Goal: Task Accomplishment & Management: Manage account settings

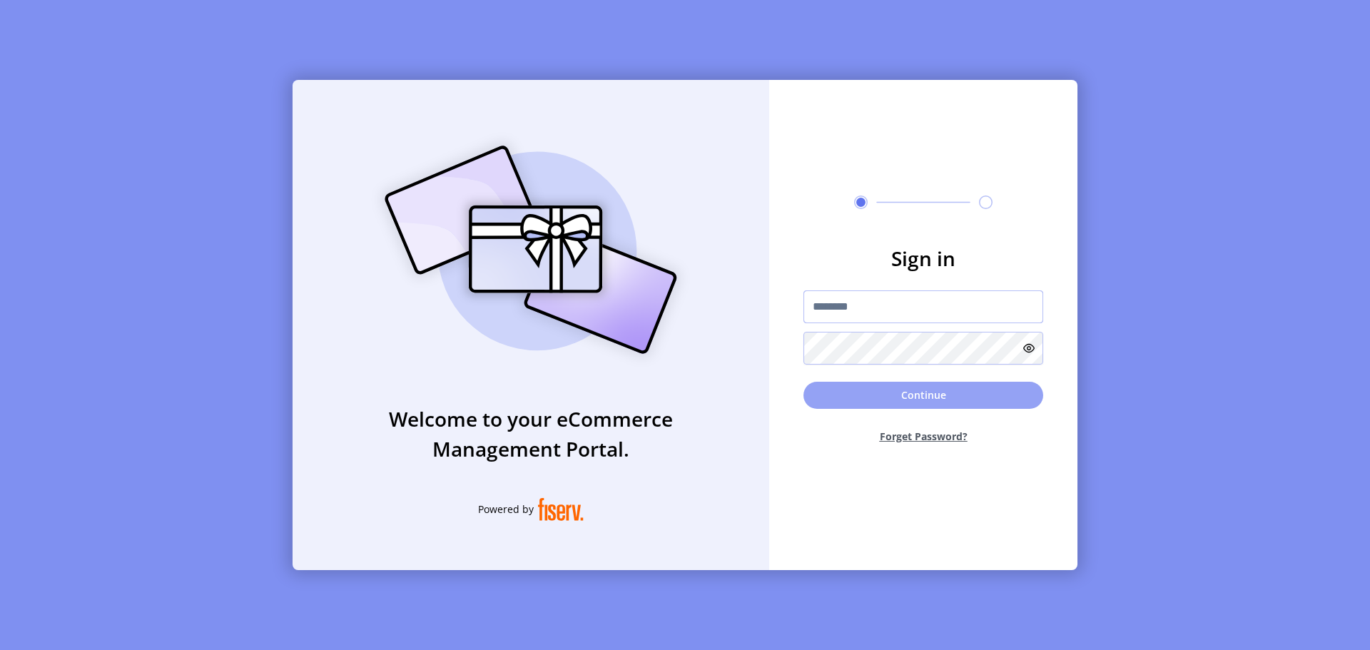
type input "**********"
click at [946, 386] on button "Continue" at bounding box center [924, 395] width 240 height 27
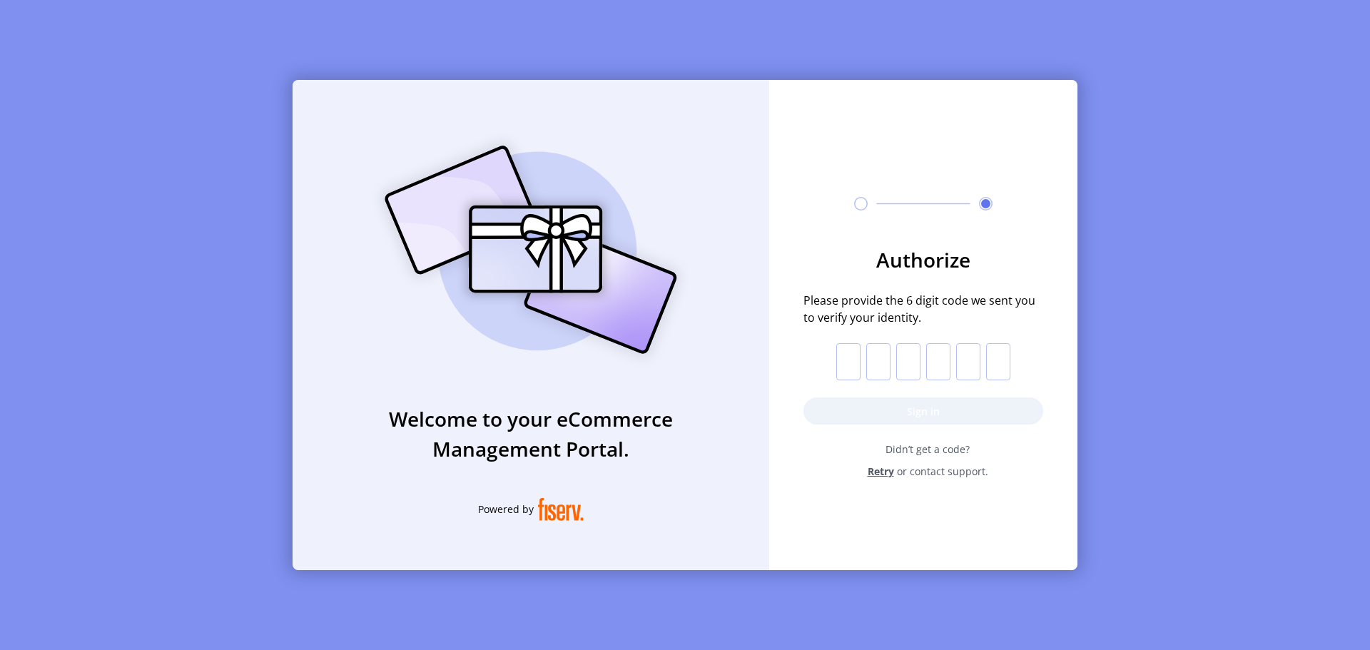
click at [951, 451] on span "Didn’t get a code?" at bounding box center [927, 449] width 231 height 15
click at [898, 450] on span "Didn’t get a code?" at bounding box center [927, 449] width 231 height 15
click at [850, 355] on input "text" at bounding box center [849, 361] width 24 height 37
click at [799, 364] on form "Authorize Please provide the 6 digit code we sent you to verify your identity. …" at bounding box center [923, 362] width 308 height 234
click at [886, 476] on span "Retry" at bounding box center [881, 471] width 26 height 15
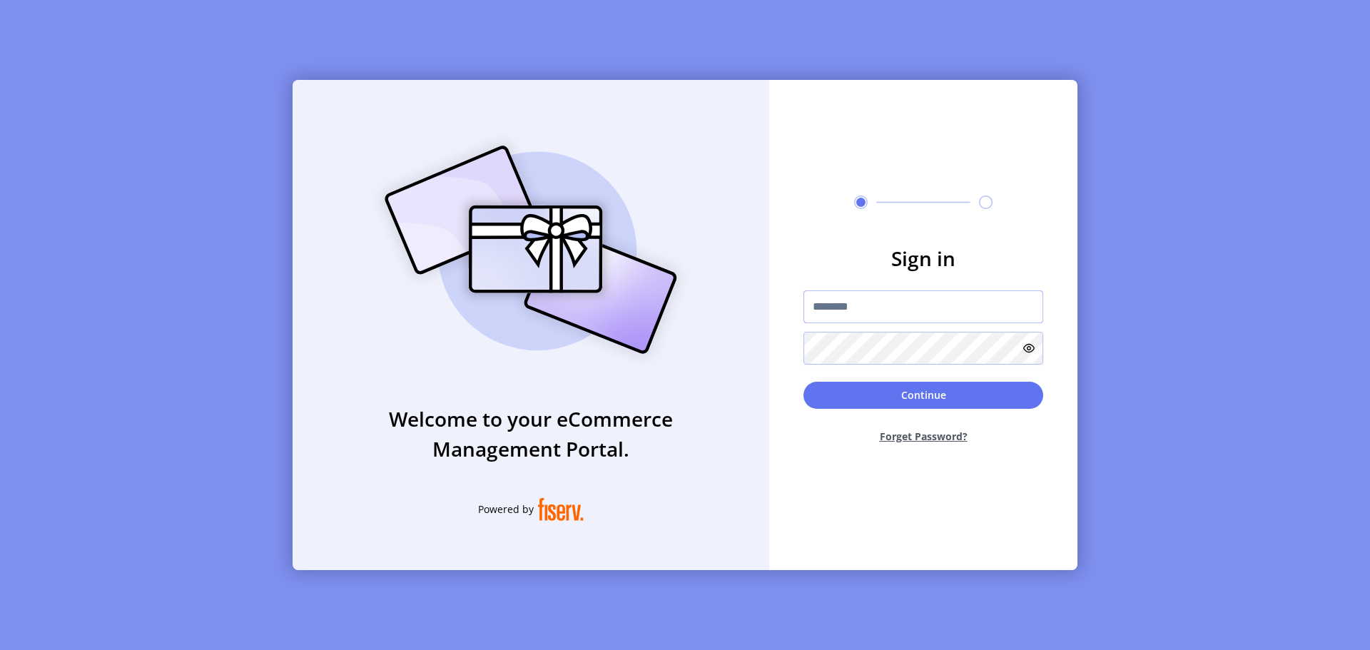
type input "**********"
click at [876, 398] on button "Continue" at bounding box center [924, 395] width 240 height 27
type input "**********"
click at [865, 301] on input "**********" at bounding box center [924, 307] width 240 height 33
click at [1181, 321] on div "**********" at bounding box center [685, 325] width 1370 height 650
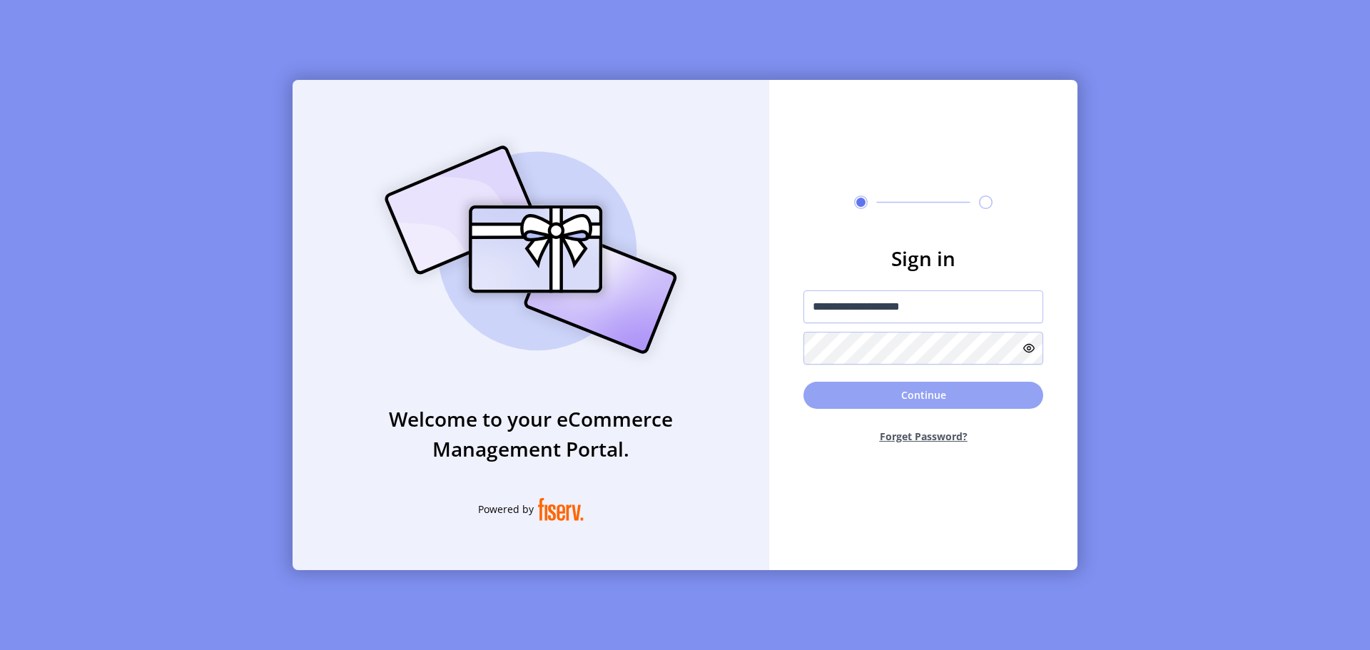
click at [967, 405] on button "Continue" at bounding box center [924, 395] width 240 height 27
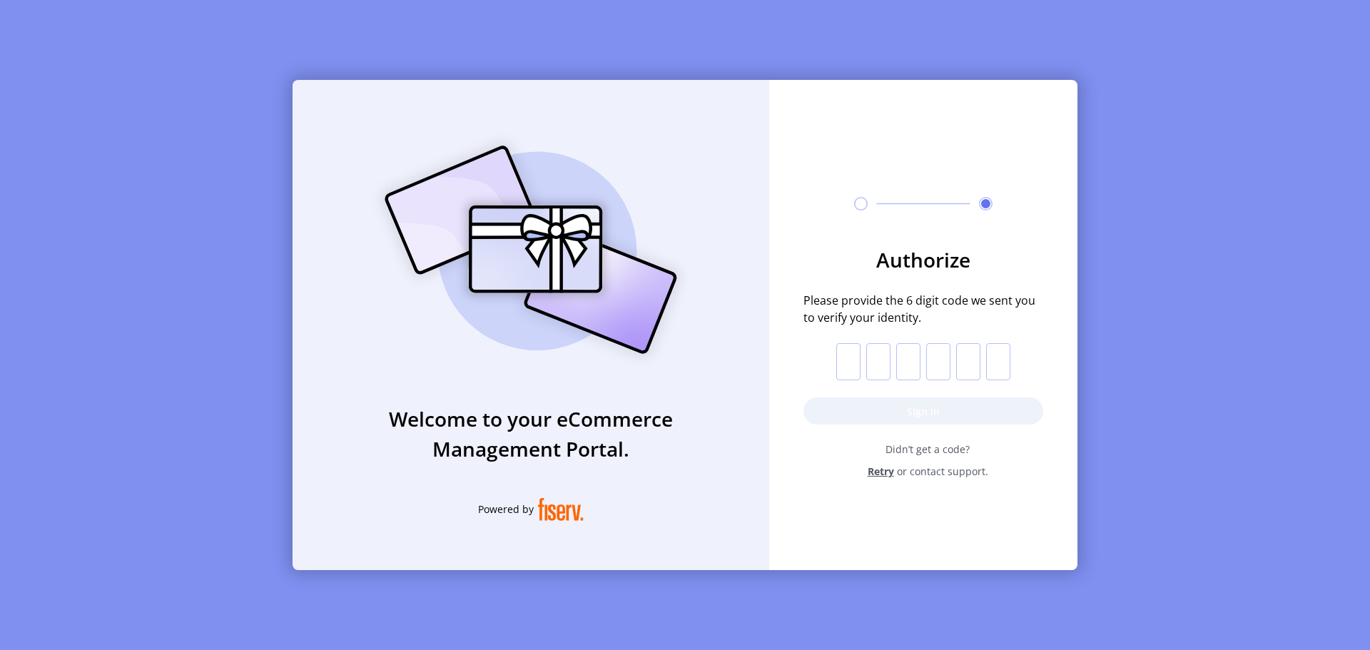
click at [851, 361] on input "text" at bounding box center [849, 361] width 24 height 37
type input "*"
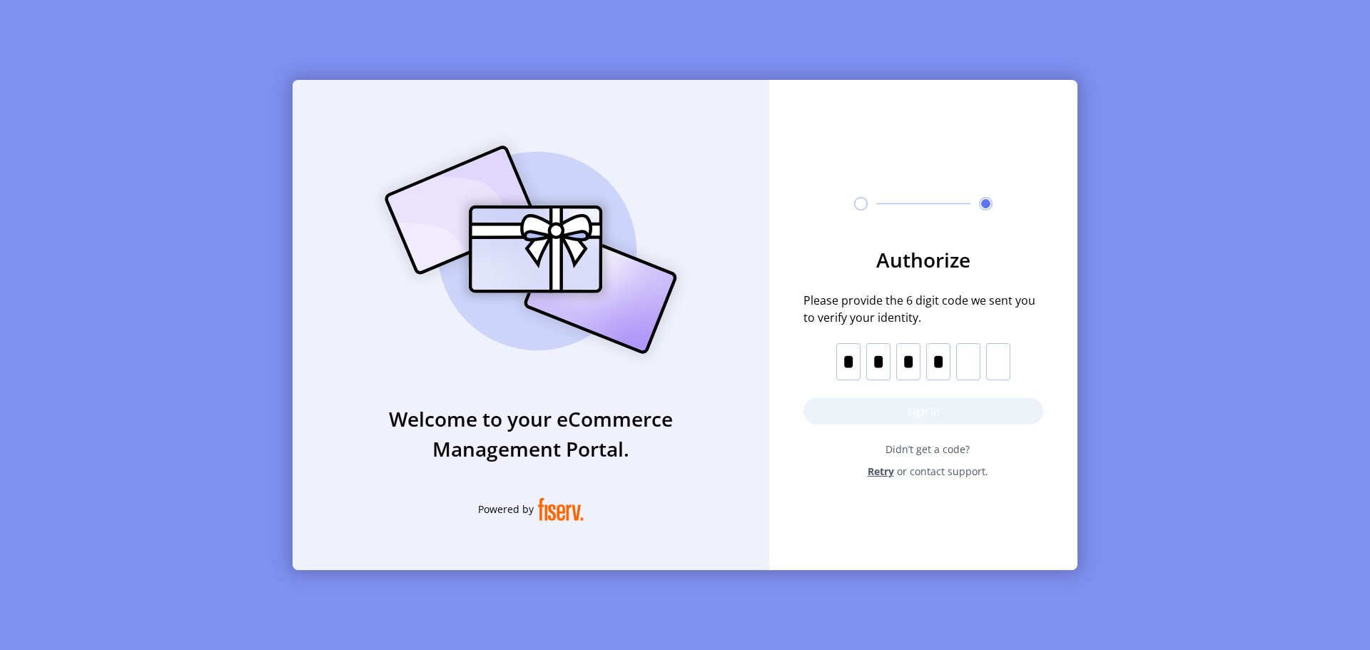
type input "*"
click at [939, 414] on button "Sign in" at bounding box center [924, 411] width 240 height 27
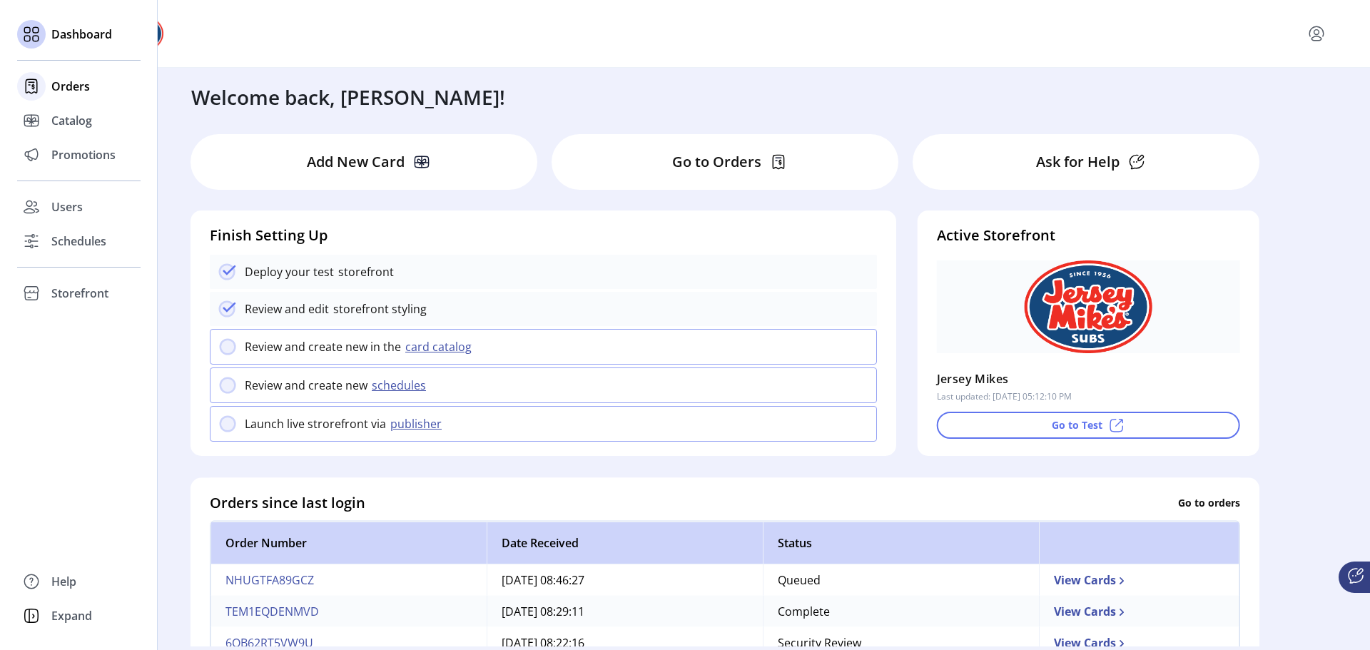
click at [74, 92] on span "Orders" at bounding box center [70, 86] width 39 height 17
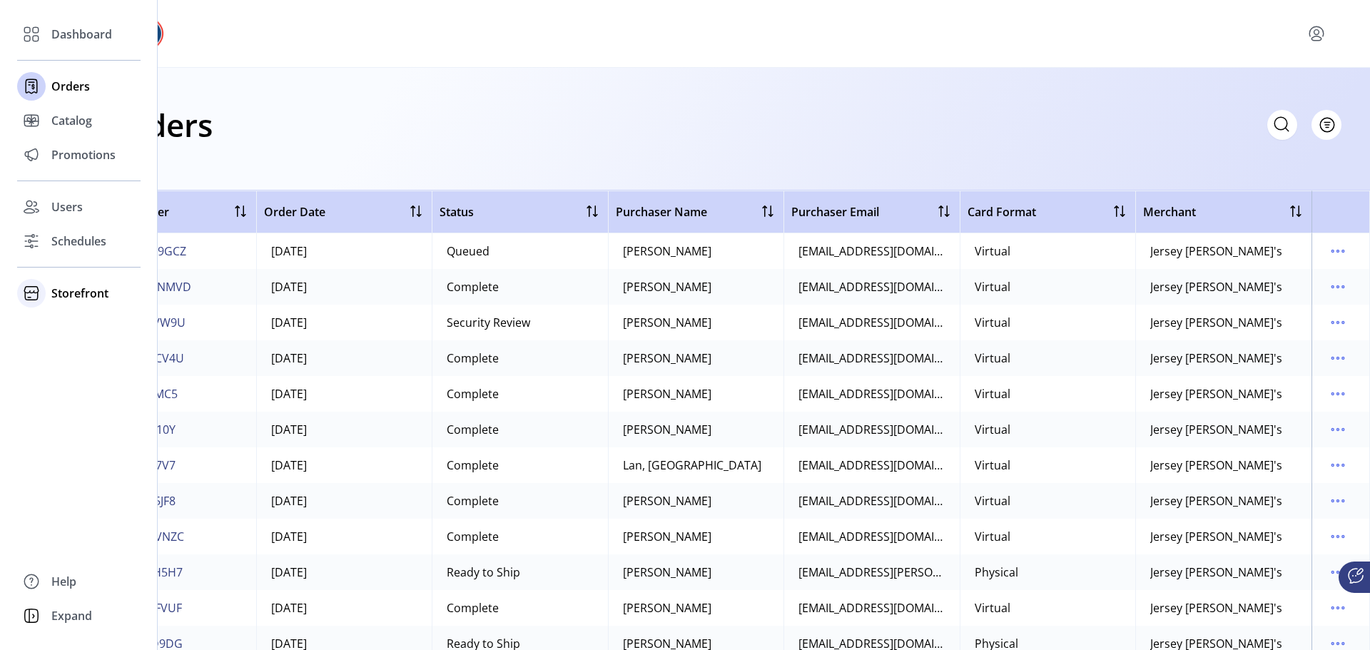
click at [87, 297] on span "Storefront" at bounding box center [79, 293] width 57 height 17
click at [76, 120] on span "Catalog" at bounding box center [71, 120] width 41 height 17
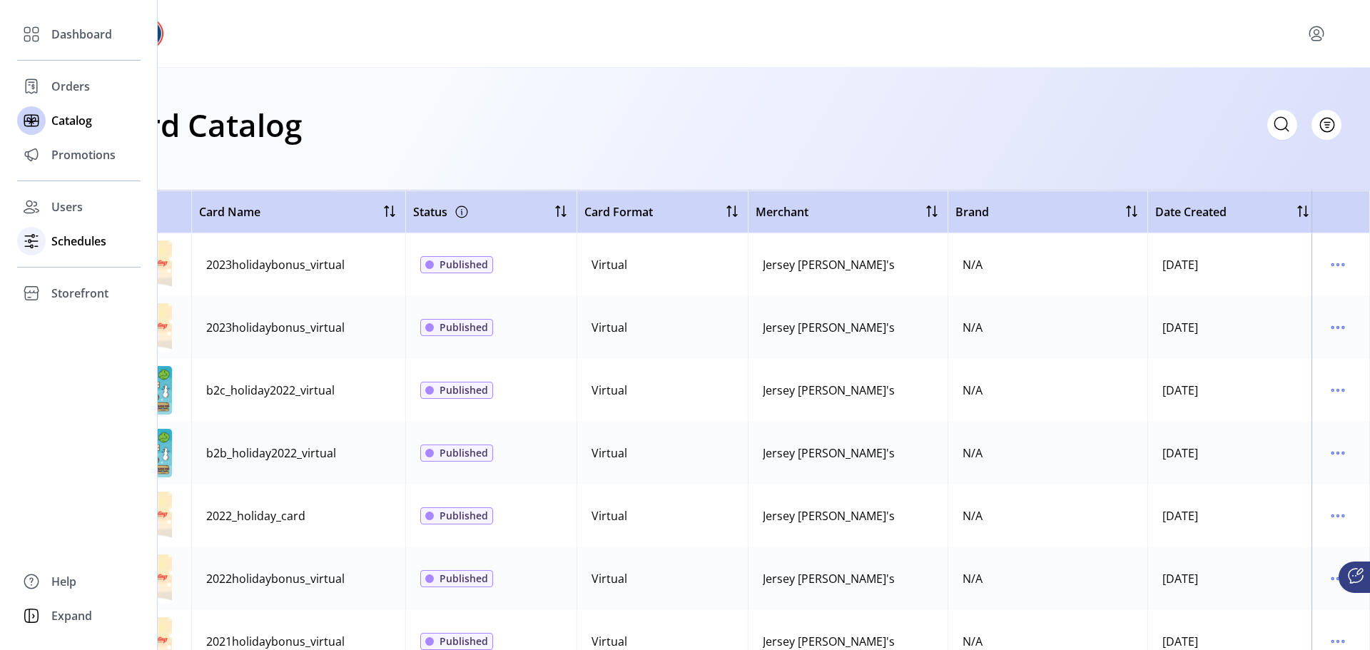
click at [77, 238] on span "Schedules" at bounding box center [78, 241] width 55 height 17
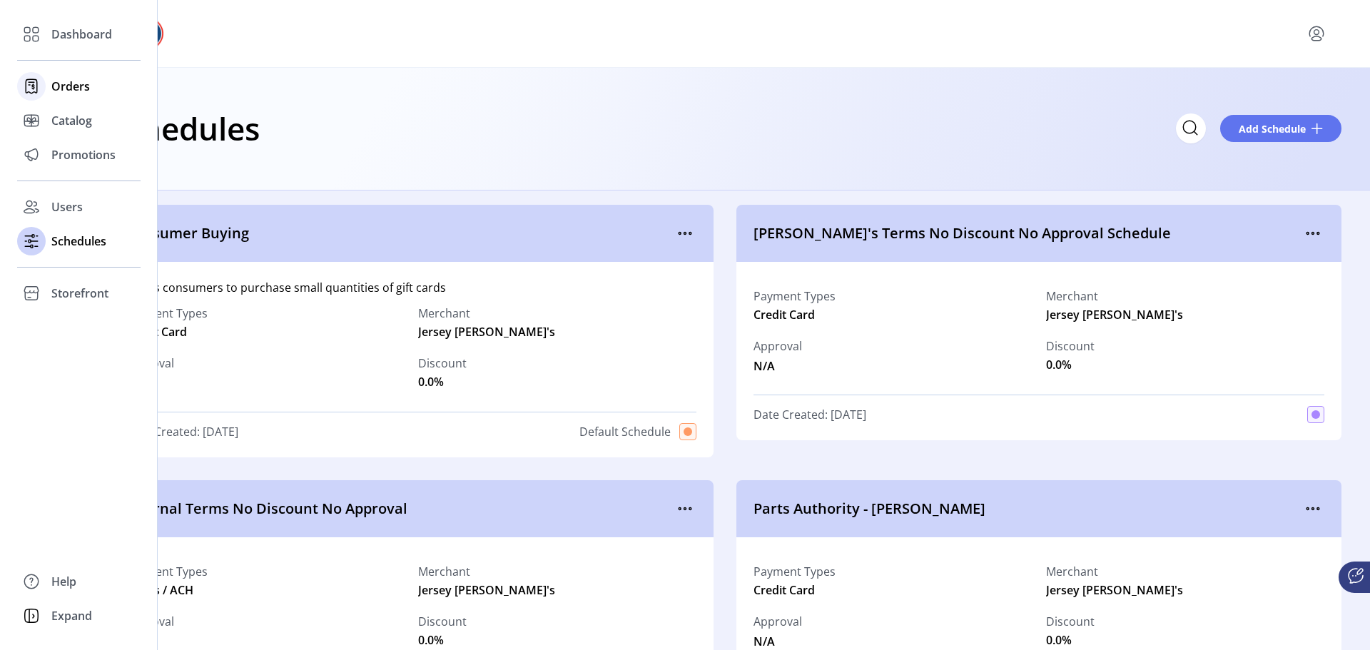
click at [89, 84] on span "Orders" at bounding box center [70, 86] width 39 height 17
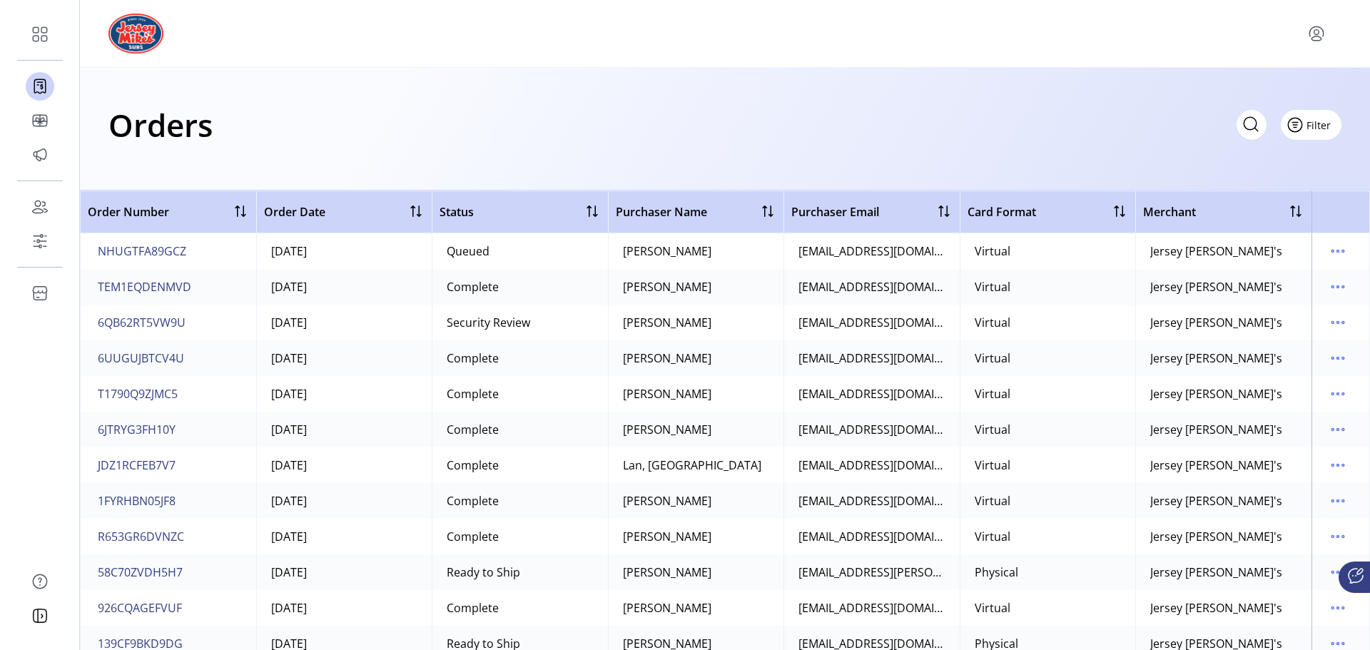
click at [1327, 129] on span "Filter" at bounding box center [1319, 125] width 24 height 15
click at [1193, 82] on div "Orders Filter Focused All Orders" at bounding box center [725, 129] width 1290 height 123
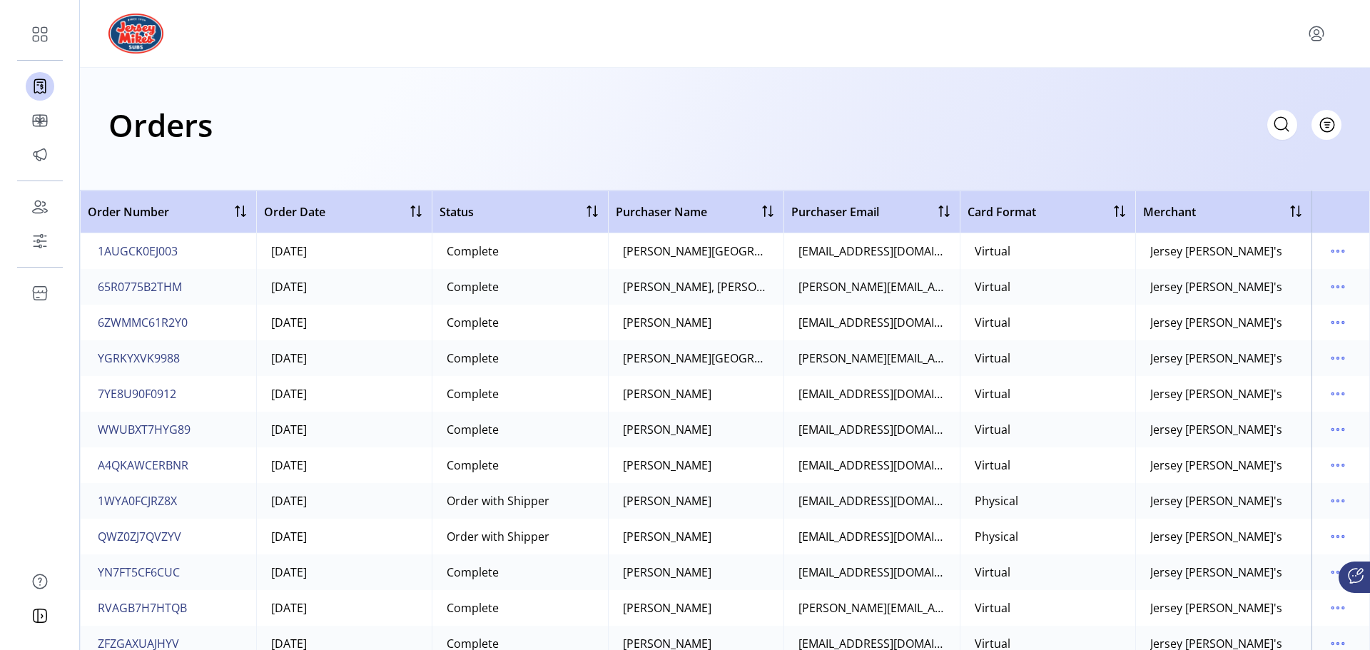
scroll to position [1428, 0]
click at [1064, 208] on div "Card Format" at bounding box center [1048, 212] width 161 height 18
click at [1111, 213] on div at bounding box center [1119, 211] width 17 height 17
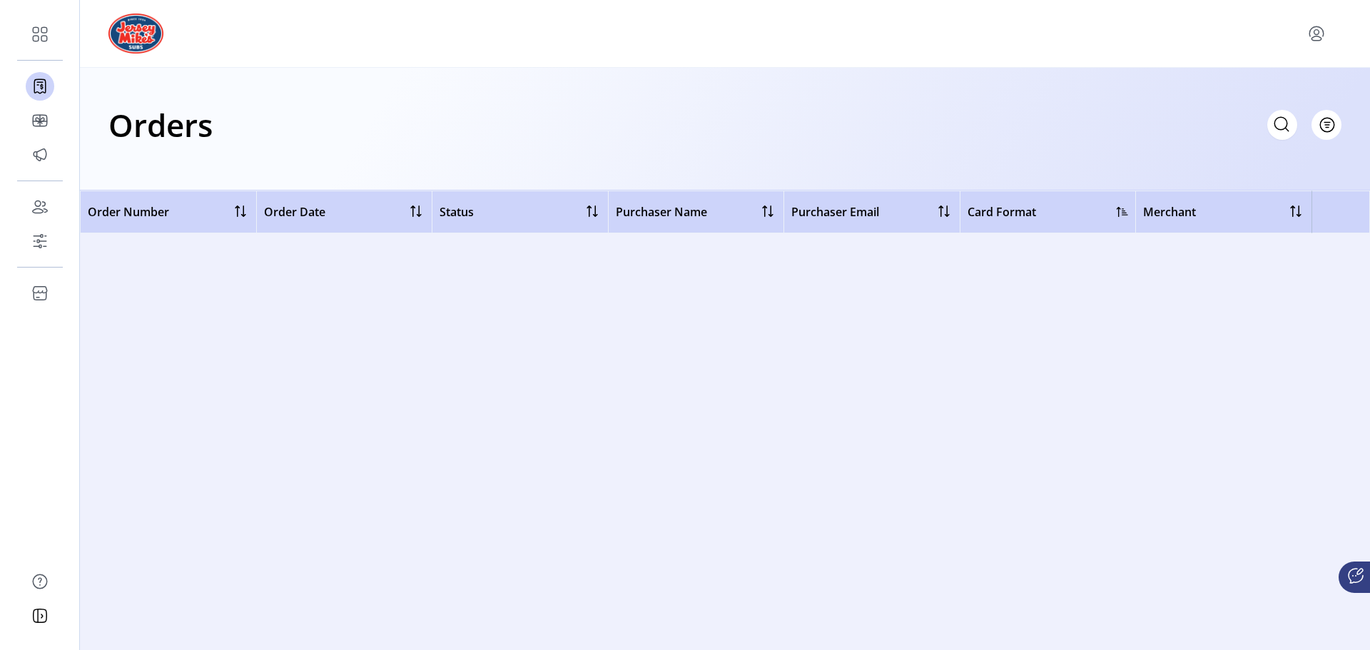
scroll to position [0, 0]
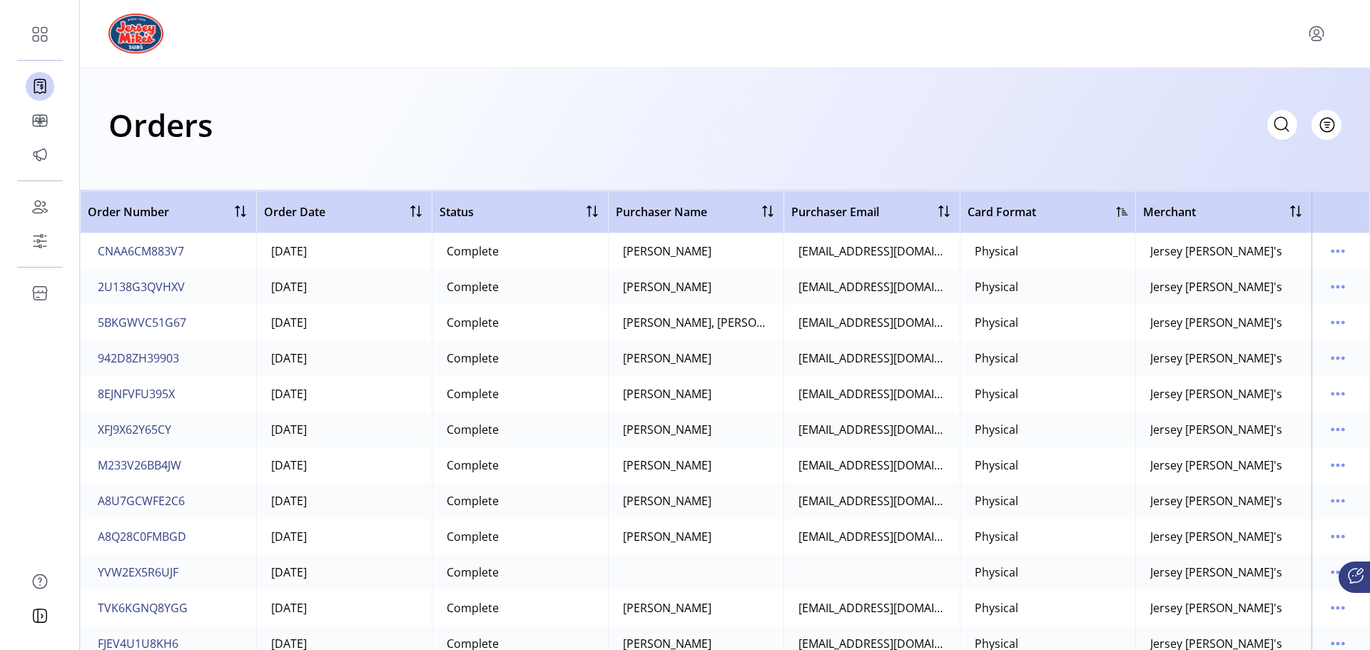
click at [327, 206] on div "Order Date" at bounding box center [344, 212] width 161 height 18
click at [410, 211] on div at bounding box center [416, 211] width 17 height 17
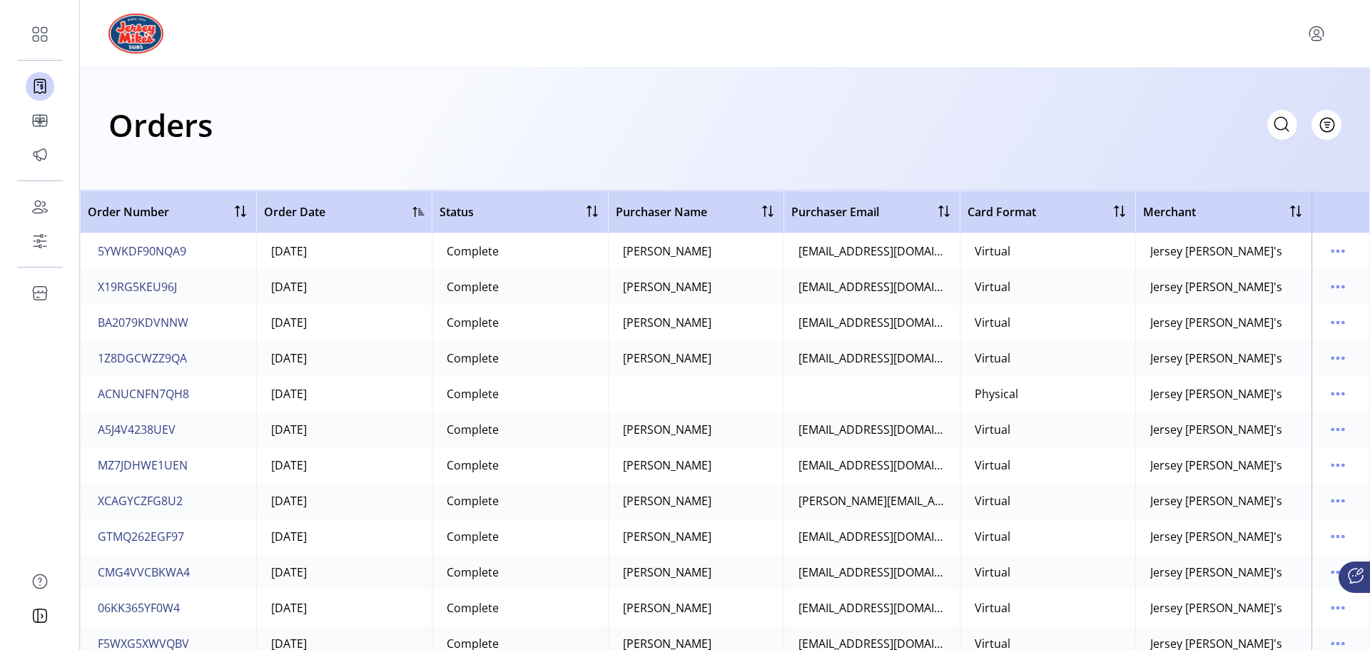
scroll to position [1285, 0]
click at [413, 211] on div at bounding box center [418, 211] width 11 height 11
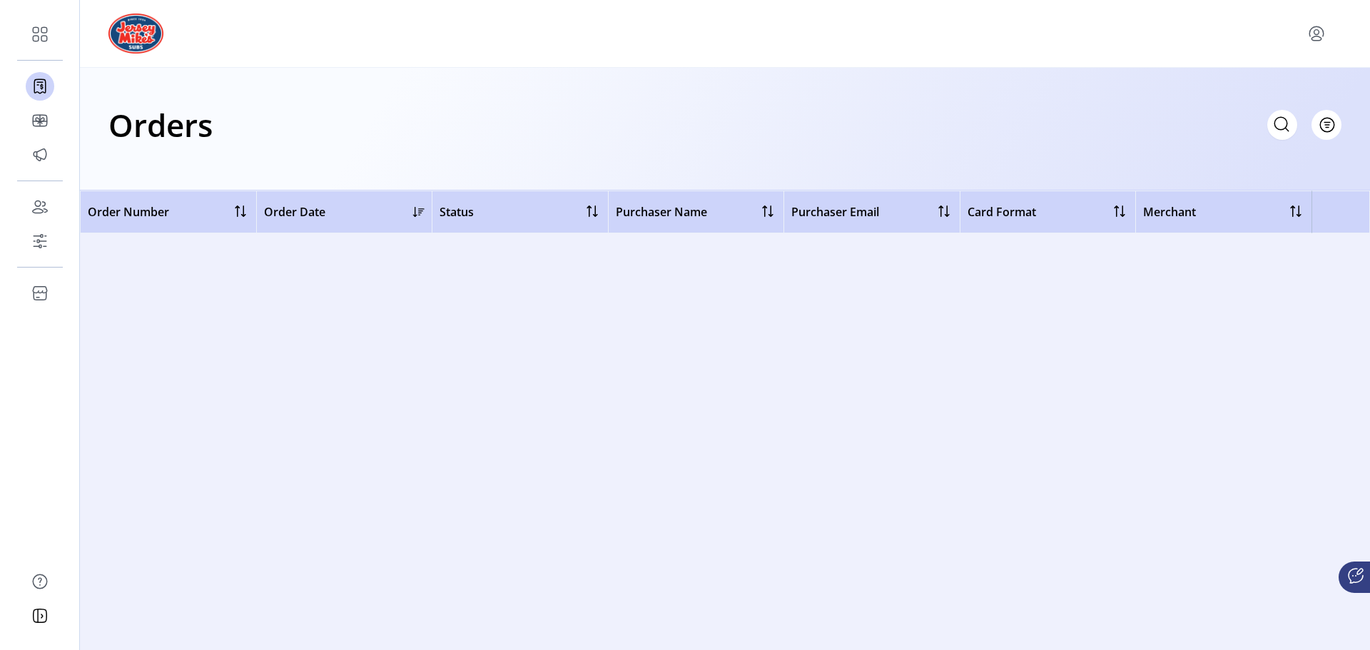
scroll to position [0, 0]
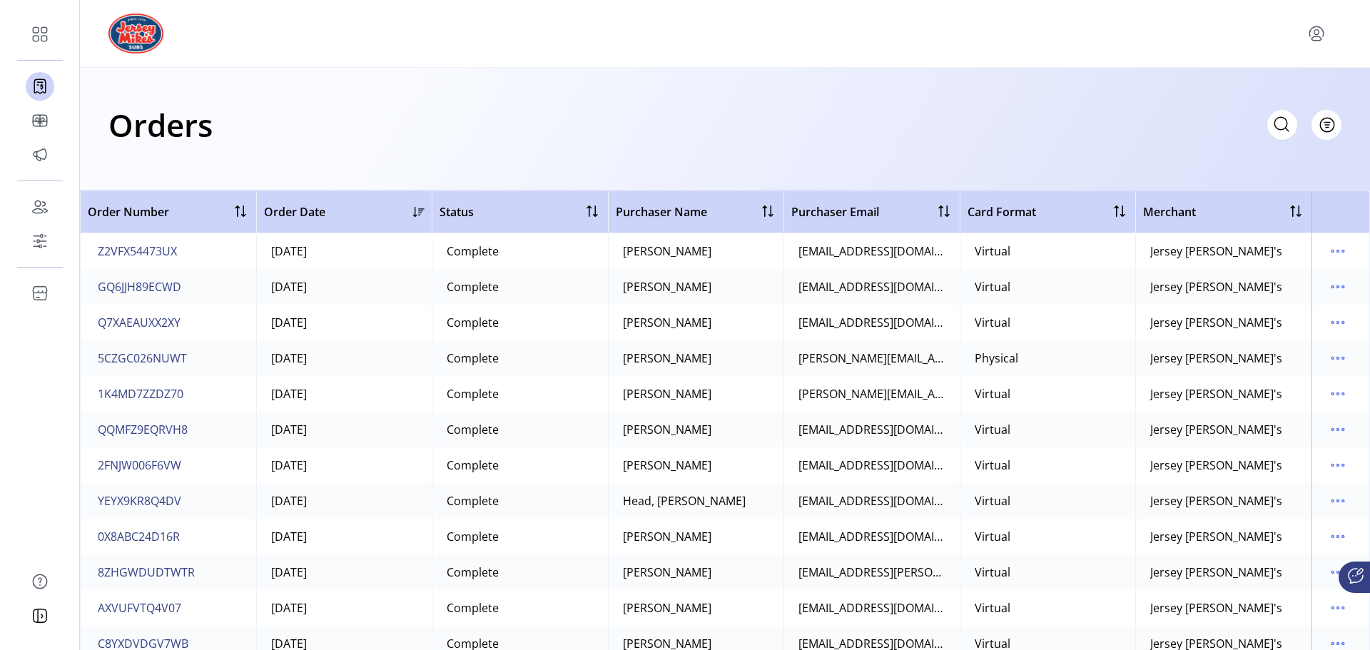
click at [415, 206] on div at bounding box center [418, 211] width 11 height 11
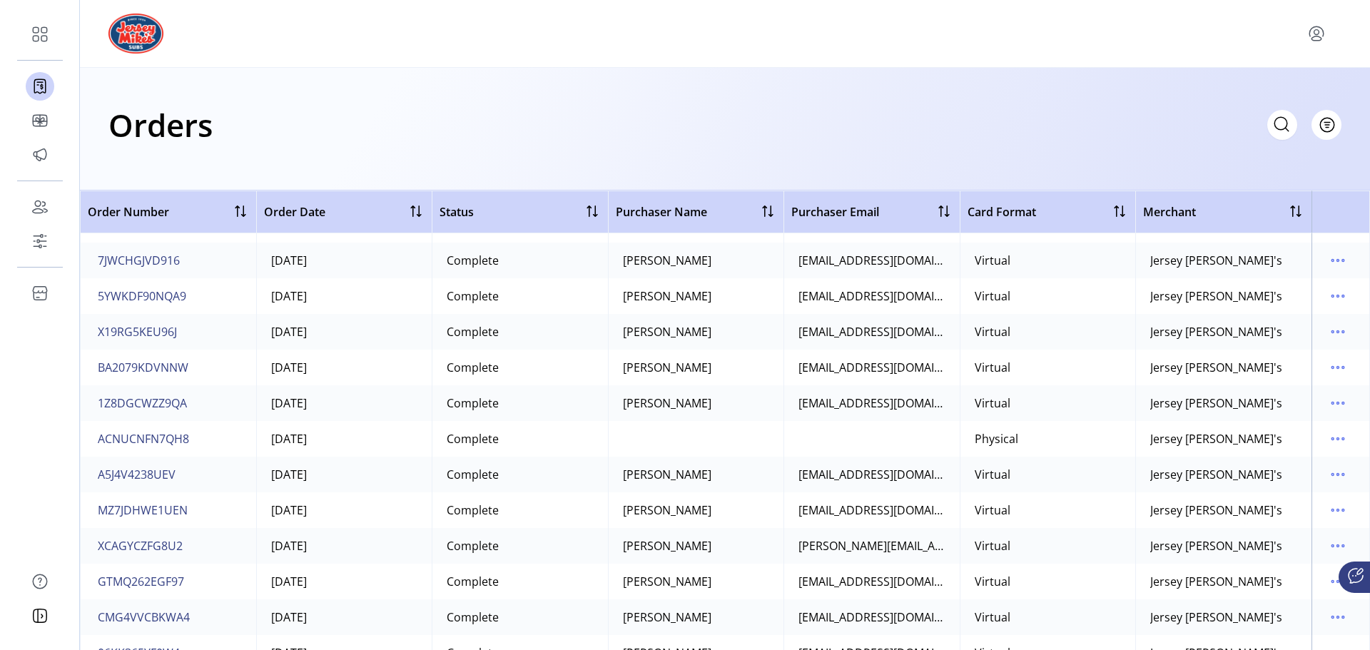
click at [1318, 35] on icon "menu" at bounding box center [1316, 33] width 23 height 23
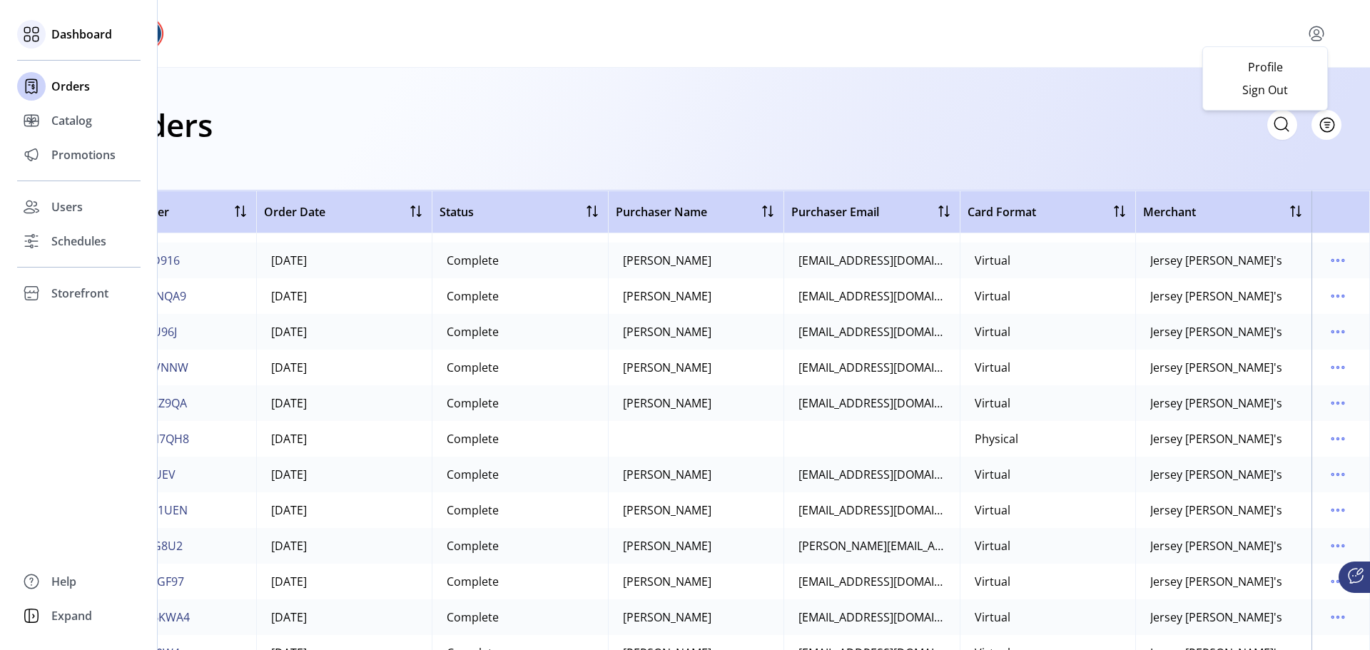
drag, startPoint x: 1, startPoint y: 39, endPoint x: 19, endPoint y: 42, distance: 17.4
click at [7, 40] on div "Dashboard Orders Catalog Promotions Users Schedules Storefront Configuration St…" at bounding box center [79, 325] width 158 height 650
click at [41, 36] on icon at bounding box center [31, 34] width 23 height 23
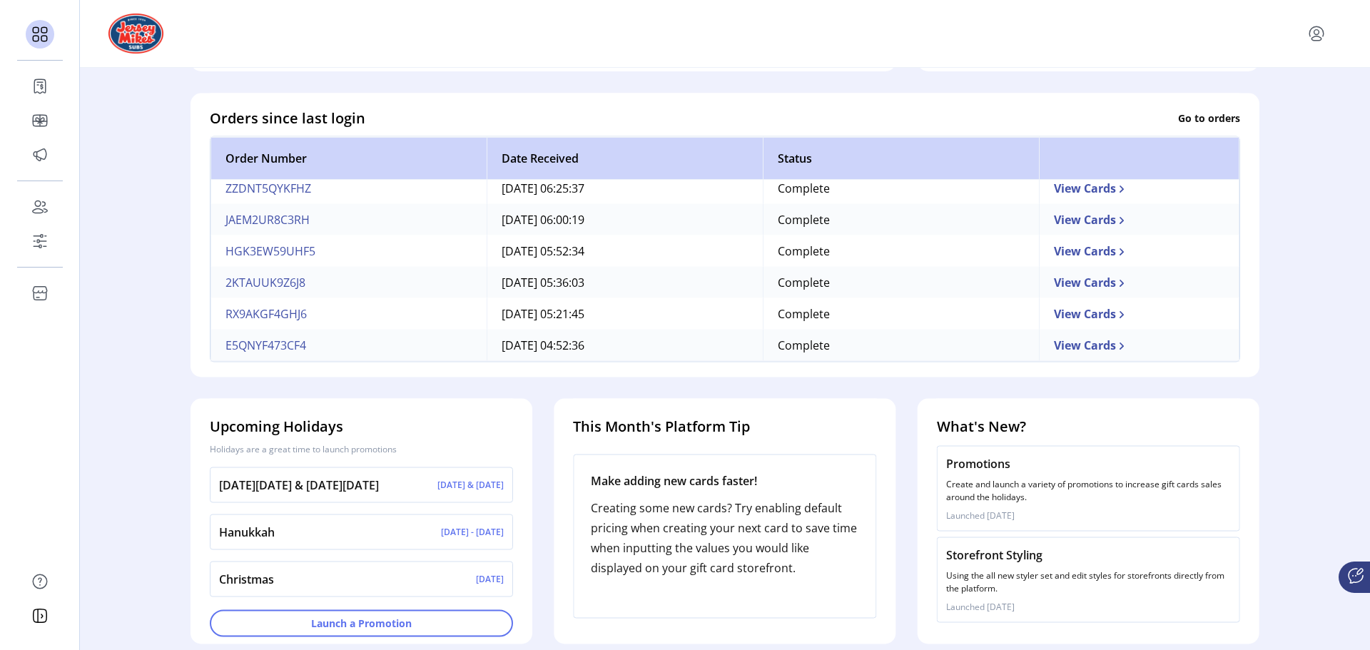
scroll to position [396, 0]
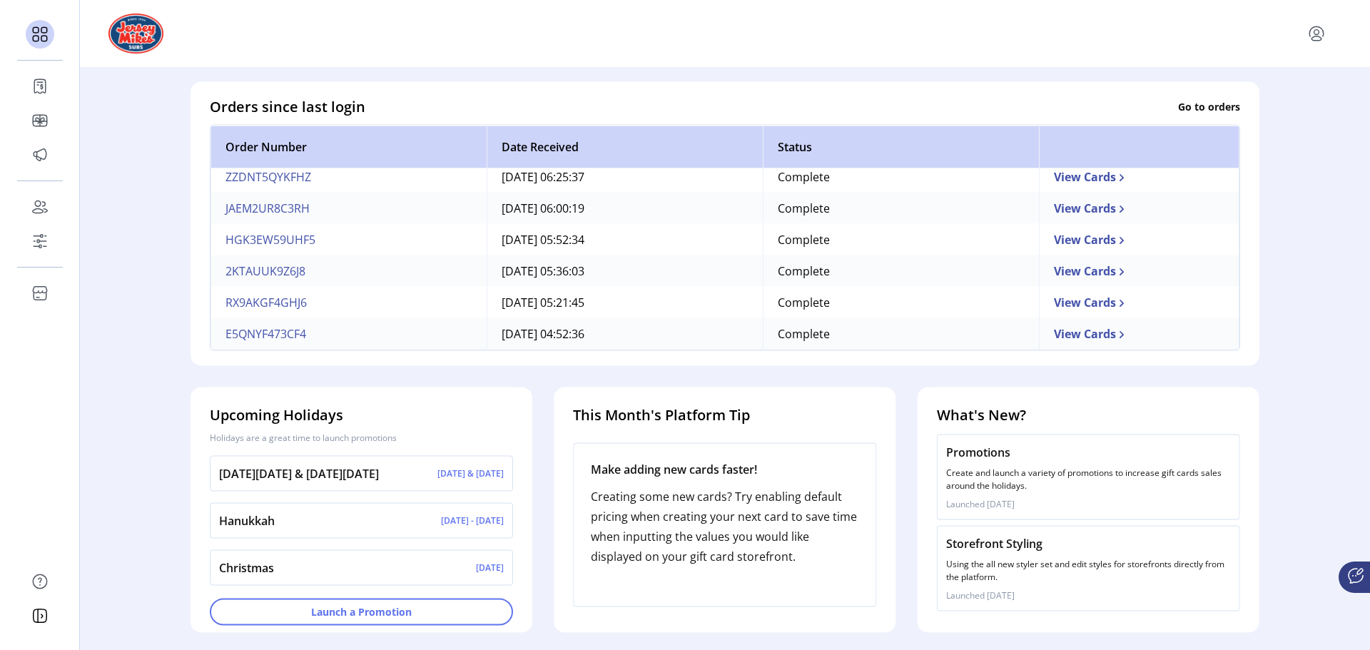
click at [1317, 36] on icon "menu" at bounding box center [1316, 33] width 23 height 23
click at [1253, 103] on div "Profile Sign Out" at bounding box center [1266, 78] width 126 height 64
click at [1256, 92] on span "Sign Out" at bounding box center [1265, 89] width 107 height 11
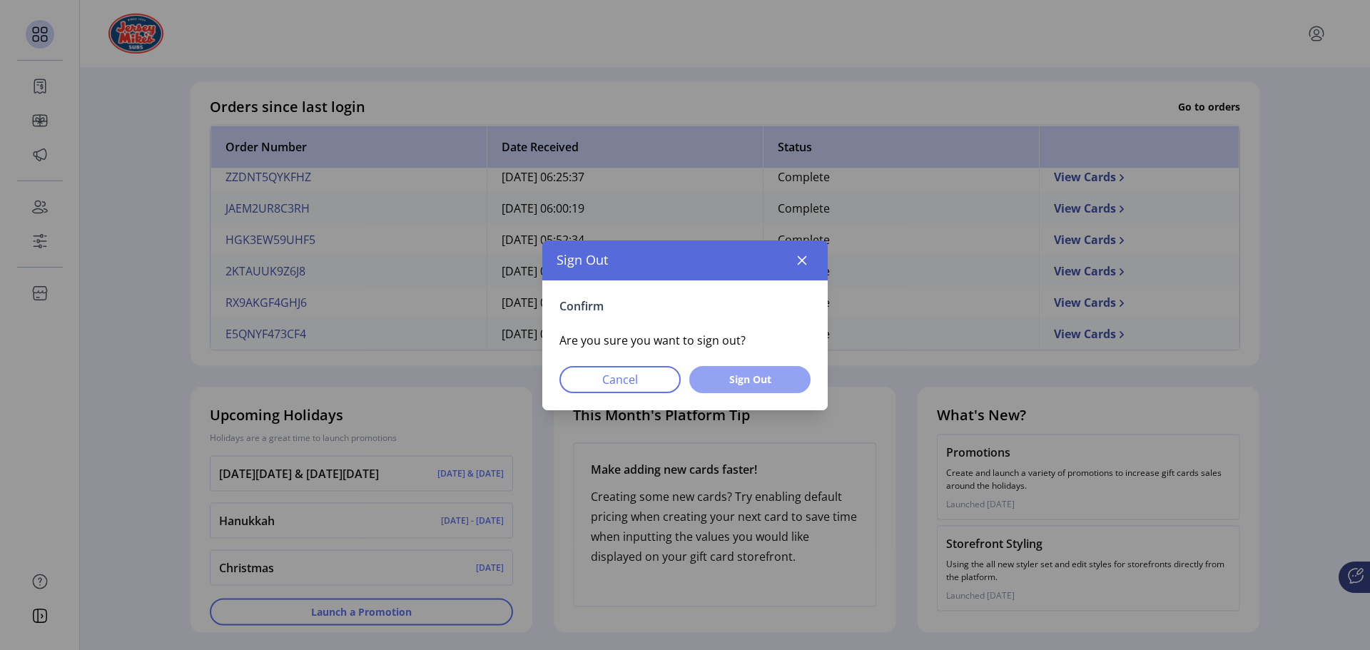
click at [710, 384] on span "Sign Out" at bounding box center [750, 379] width 84 height 15
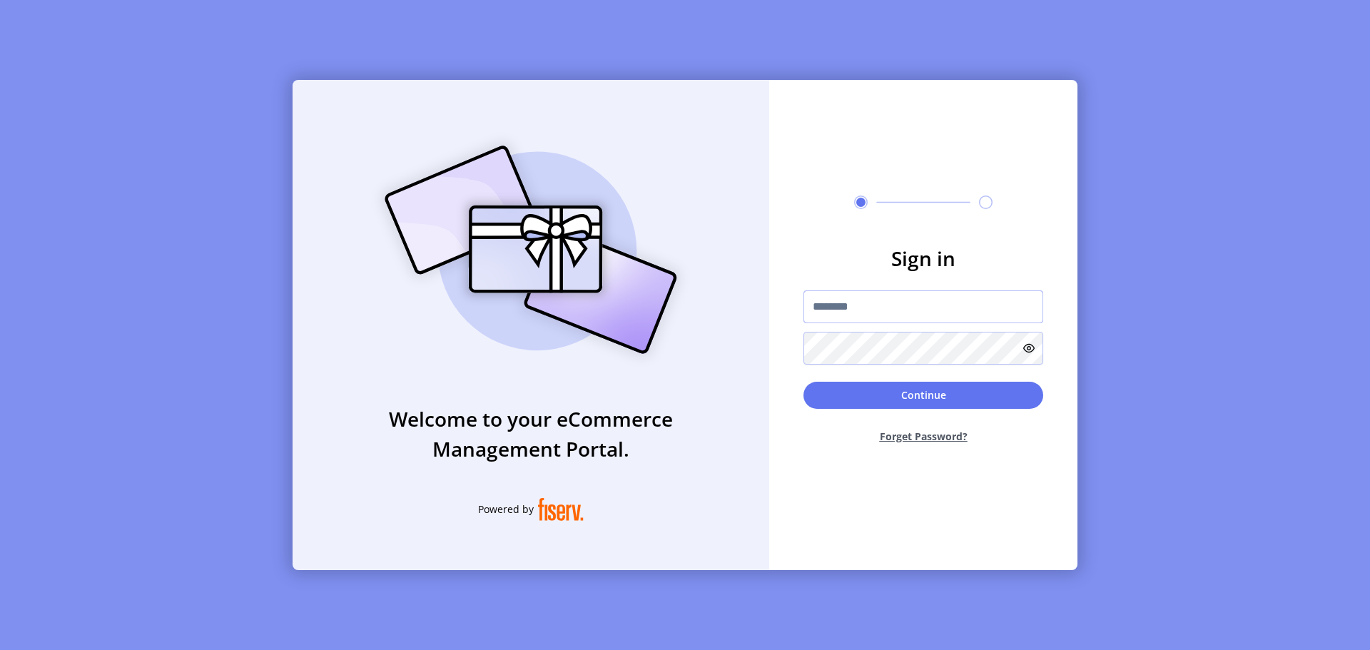
type input "**********"
